Goal: Submit feedback/report problem

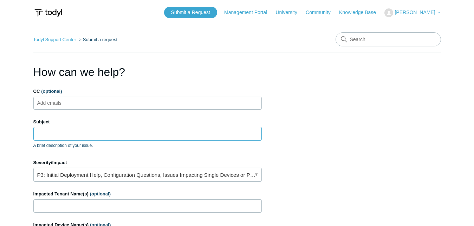
click at [78, 131] on input "Subject" at bounding box center [147, 133] width 228 height 13
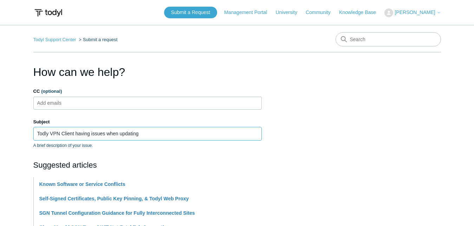
type input "Todly VPN Client having issues when updating"
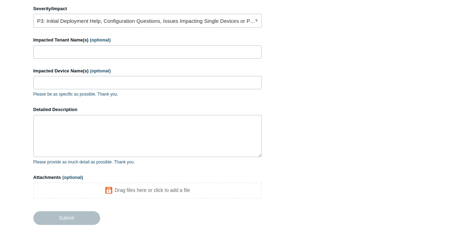
scroll to position [328, 0]
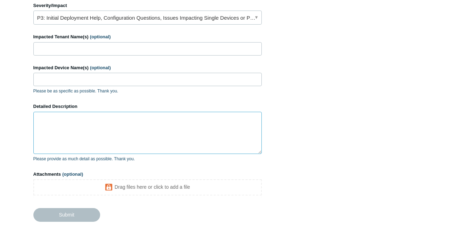
click at [174, 130] on textarea "Detailed Description" at bounding box center [147, 133] width 228 height 42
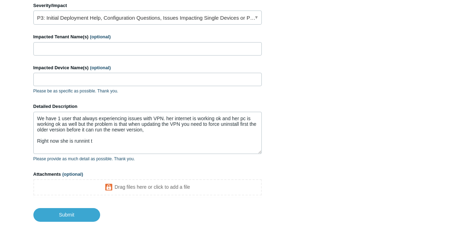
scroll to position [327, 0]
click at [137, 146] on textarea "We have 1 user that always experiencing issues with VPN. her internet is workin…" at bounding box center [147, 133] width 228 height 42
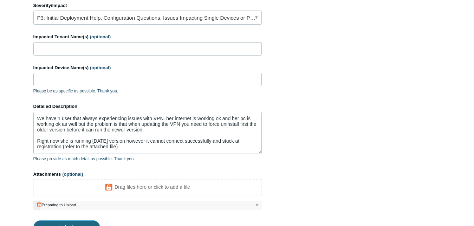
scroll to position [328, 0]
click at [64, 224] on input "Submit" at bounding box center [66, 227] width 67 height 14
click at [93, 222] on input "Submit" at bounding box center [66, 228] width 67 height 14
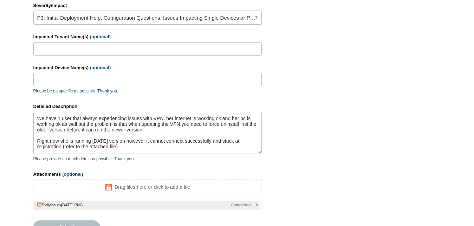
type textarea "We have 1 user that always experiencing issues with VPN. her internet is workin…"
